Goal: Information Seeking & Learning: Learn about a topic

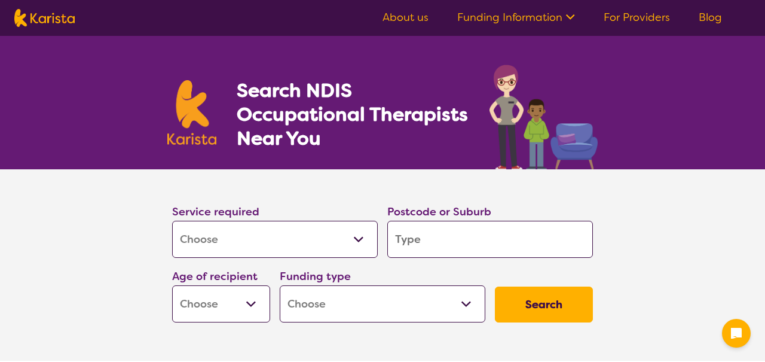
select select "[MEDICAL_DATA]"
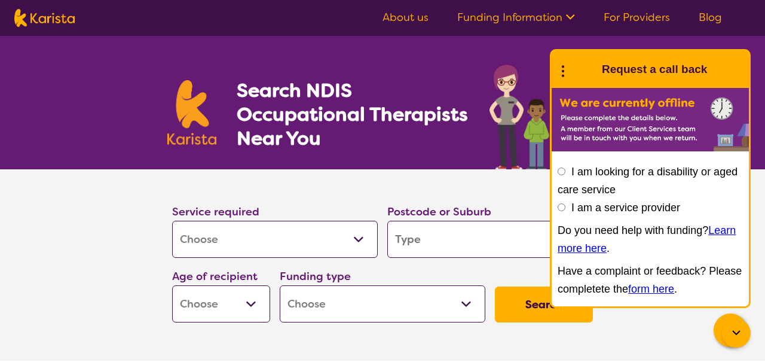
click at [312, 231] on select "Allied Health Assistant Assessment ([MEDICAL_DATA] or [MEDICAL_DATA]) Behaviour…" at bounding box center [275, 239] width 206 height 37
click at [462, 164] on section "Search NDIS Occupational Therapists Near You" at bounding box center [382, 102] width 459 height 133
click at [457, 232] on input "search" at bounding box center [490, 239] width 206 height 37
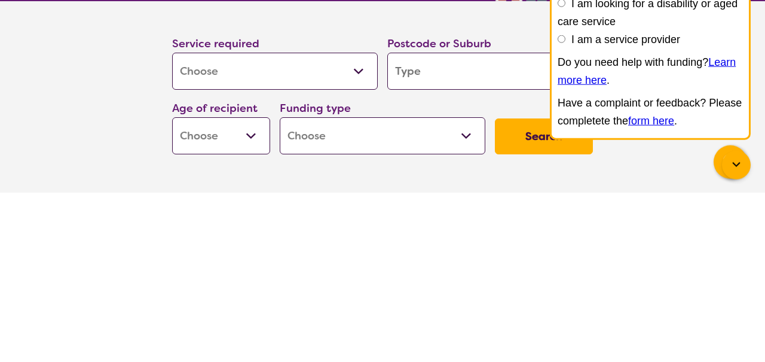
type input "4"
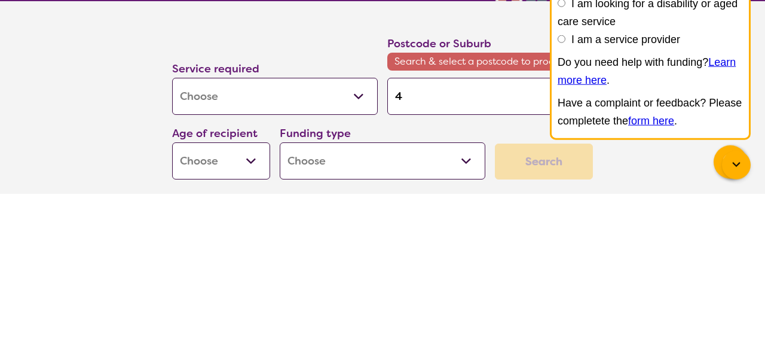
type input "43"
type input "434"
type input "4341"
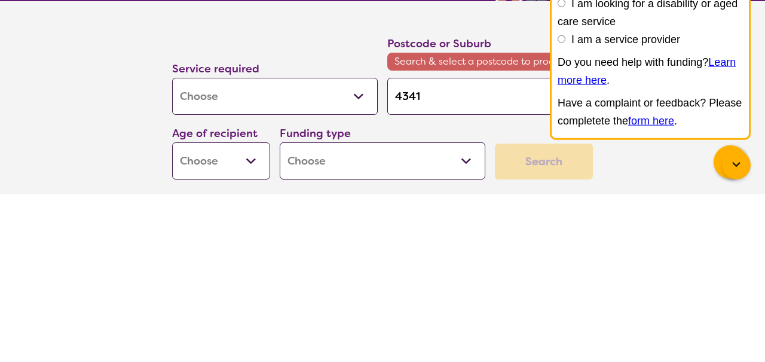
type input "4341"
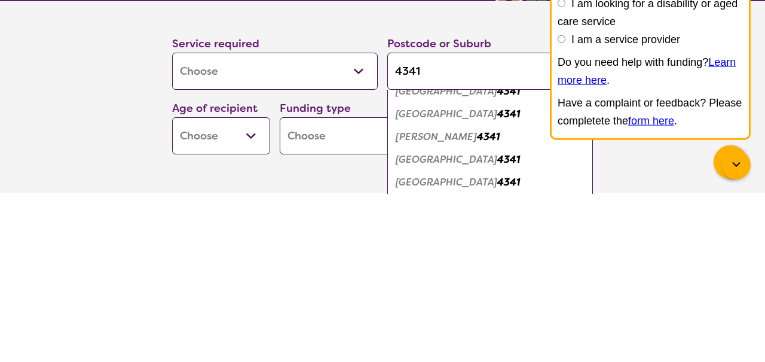
scroll to position [59, 0]
type input "4341"
click at [477, 305] on em "4341" at bounding box center [488, 304] width 23 height 13
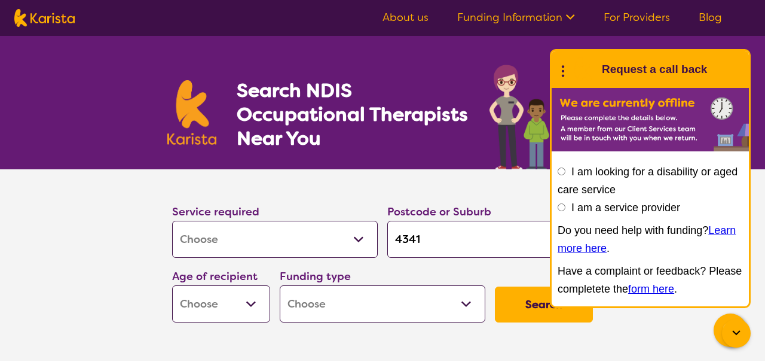
click at [249, 299] on select "Early Childhood - 0 to 9 Child - 10 to 11 Adolescent - 12 to 17 Adult - 18 to 6…" at bounding box center [221, 303] width 98 height 37
select select "AD"
click at [172, 285] on select "Early Childhood - 0 to 9 Child - 10 to 11 Adolescent - 12 to 17 Adult - 18 to 6…" at bounding box center [221, 303] width 98 height 37
select select "AD"
click at [399, 298] on select "Home Care Package (HCP) National Disability Insurance Scheme (NDIS) I don't know" at bounding box center [383, 303] width 206 height 37
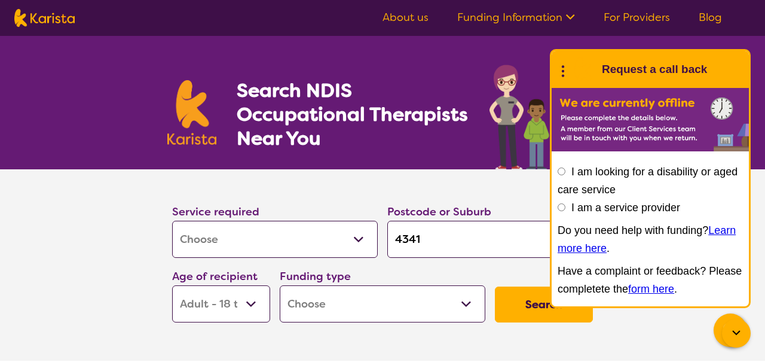
select select "NDIS"
click at [280, 285] on select "Home Care Package (HCP) National Disability Insurance Scheme (NDIS) I don't know" at bounding box center [383, 303] width 206 height 37
select select "NDIS"
click at [504, 298] on button "Search" at bounding box center [544, 304] width 98 height 36
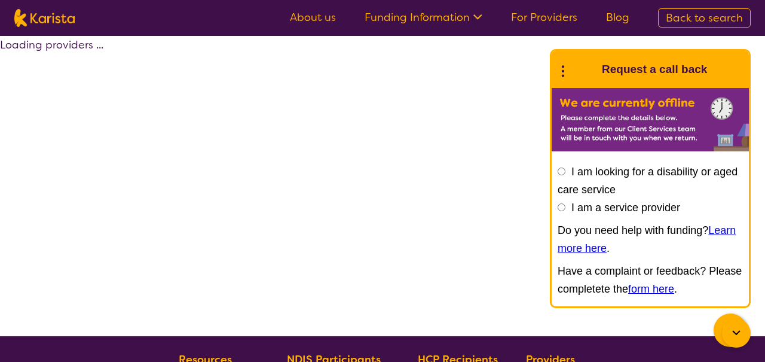
select select "by_score"
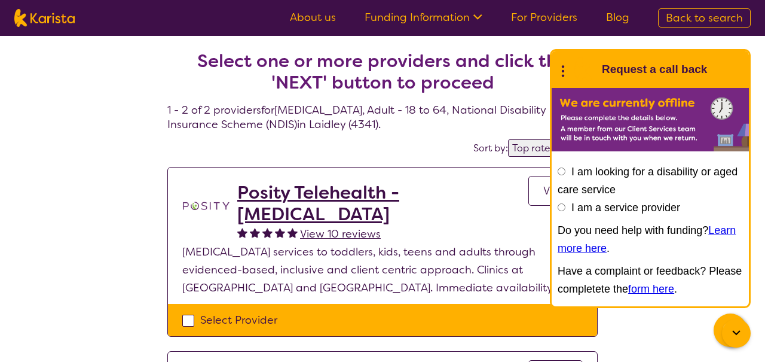
select select "[MEDICAL_DATA]"
select select "AD"
select select "NDIS"
select select "[MEDICAL_DATA]"
select select "AD"
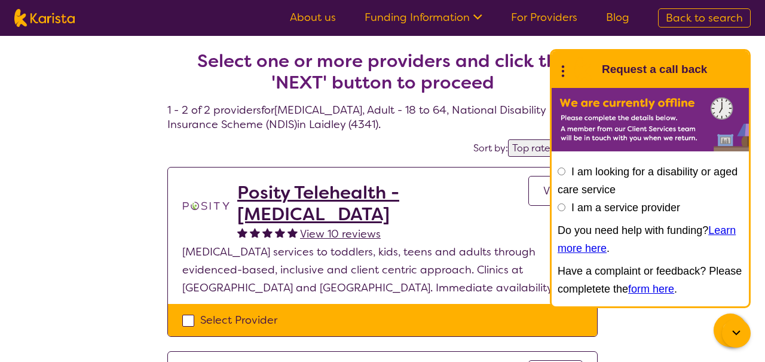
select select "NDIS"
